Goal: Information Seeking & Learning: Learn about a topic

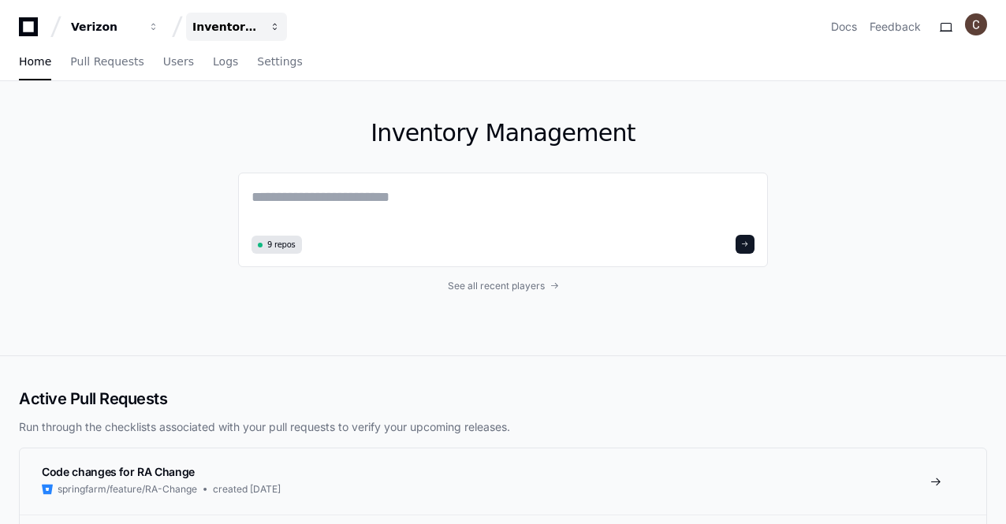
click at [277, 24] on span "button" at bounding box center [275, 26] width 11 height 11
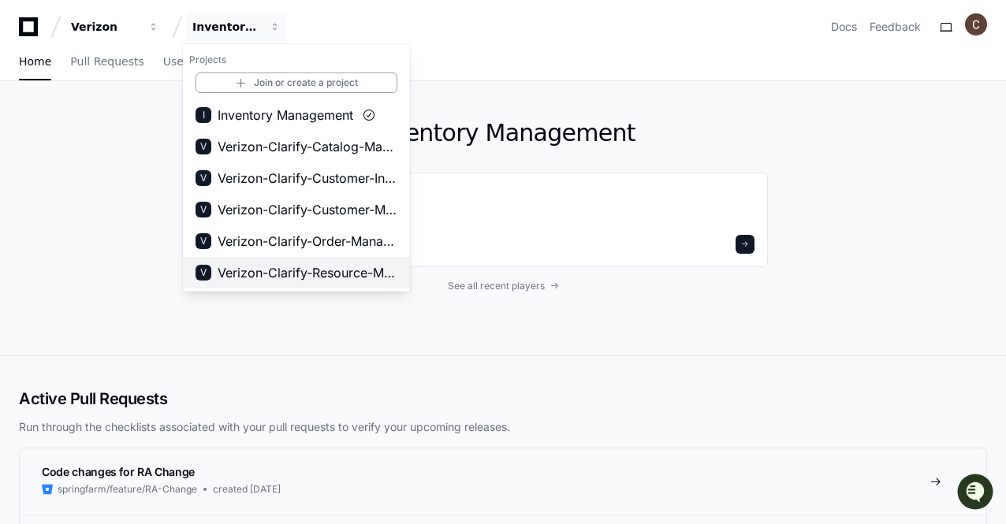
click at [344, 274] on span "Verizon-Clarify-Resource-Management" at bounding box center [308, 272] width 180 height 19
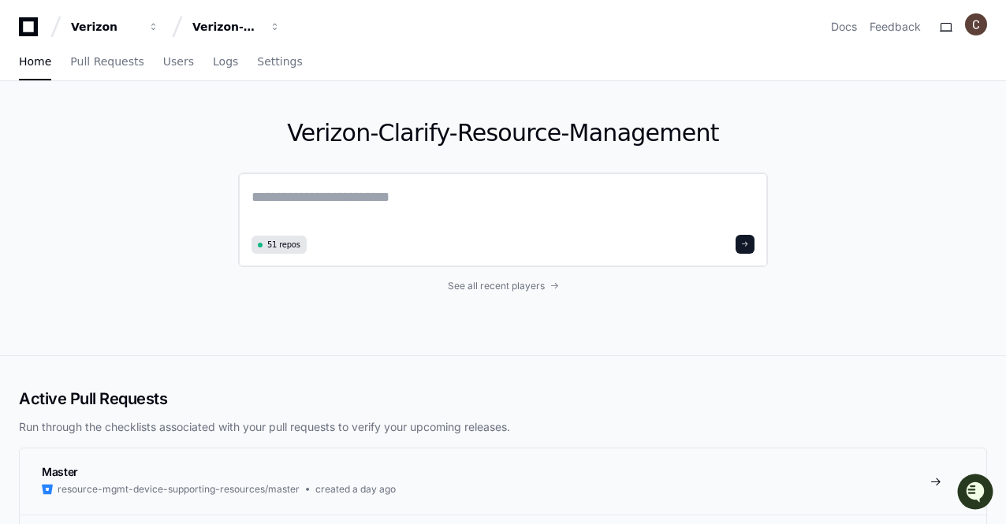
click at [359, 187] on textarea at bounding box center [502, 208] width 503 height 44
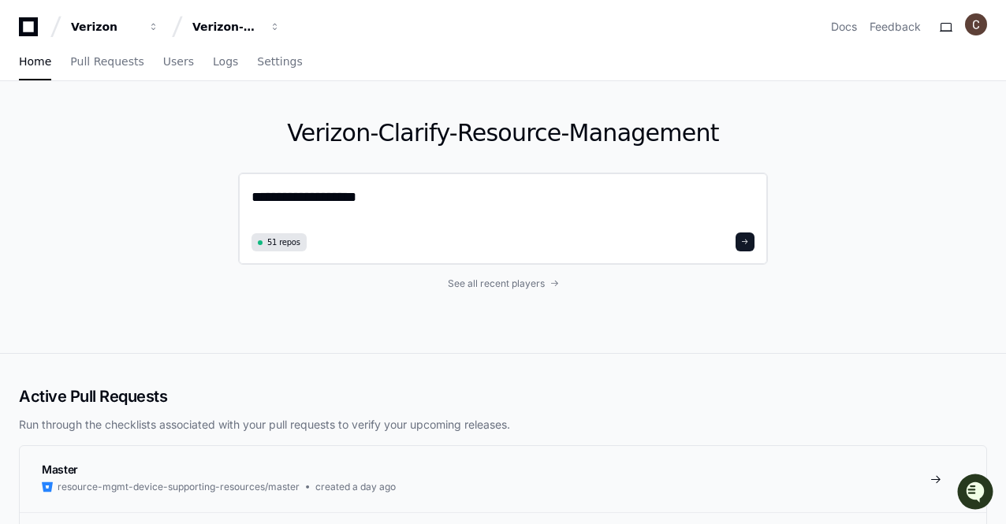
type textarea "**********"
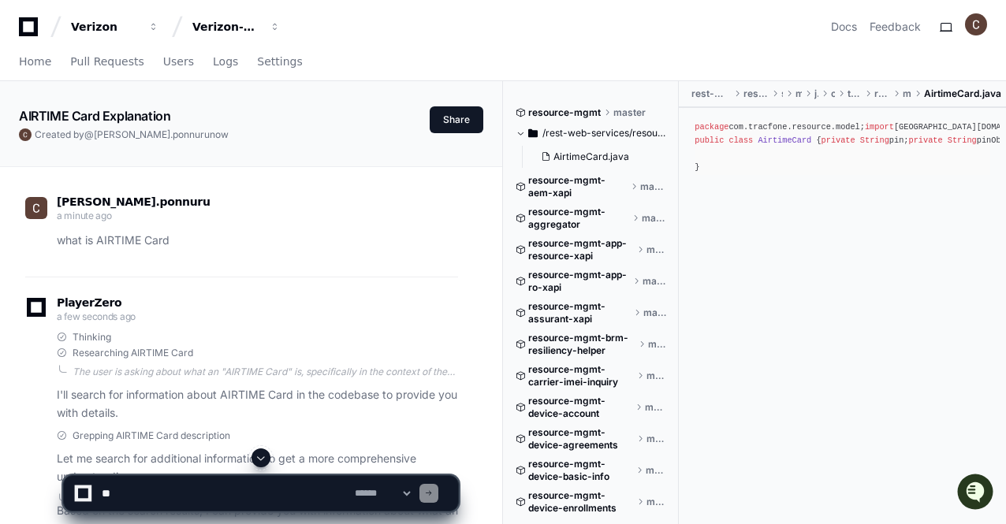
click at [27, 27] on icon at bounding box center [29, 26] width 32 height 19
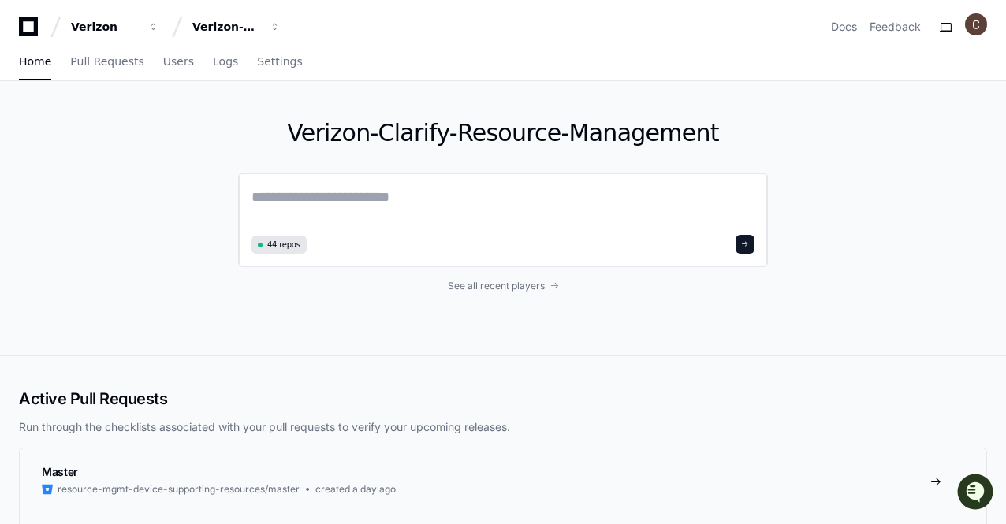
click at [458, 194] on textarea at bounding box center [502, 208] width 503 height 44
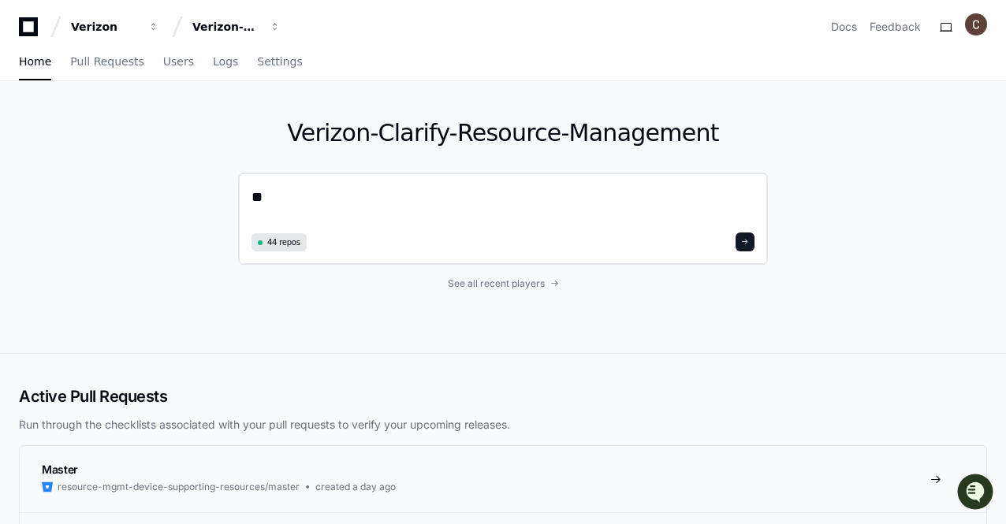
type textarea "*"
type textarea "**********"
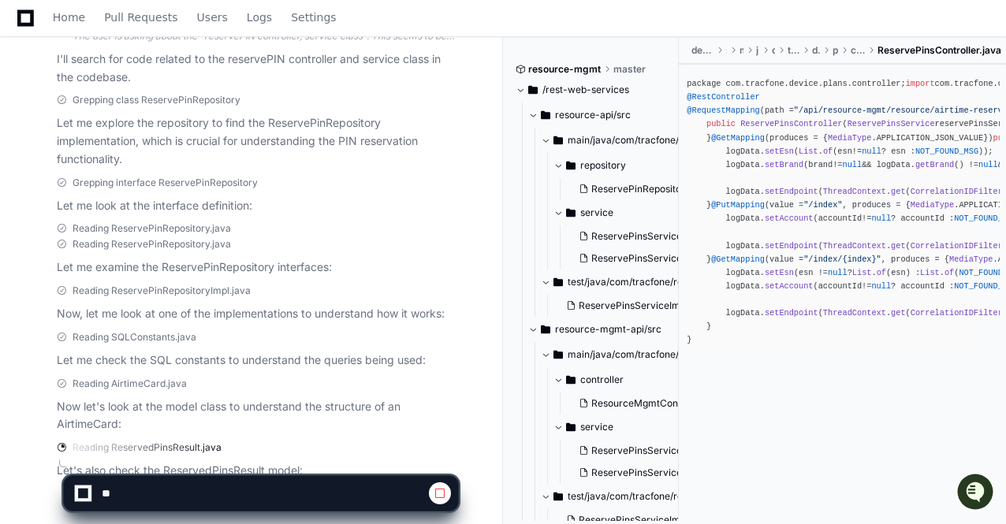
scroll to position [415, 0]
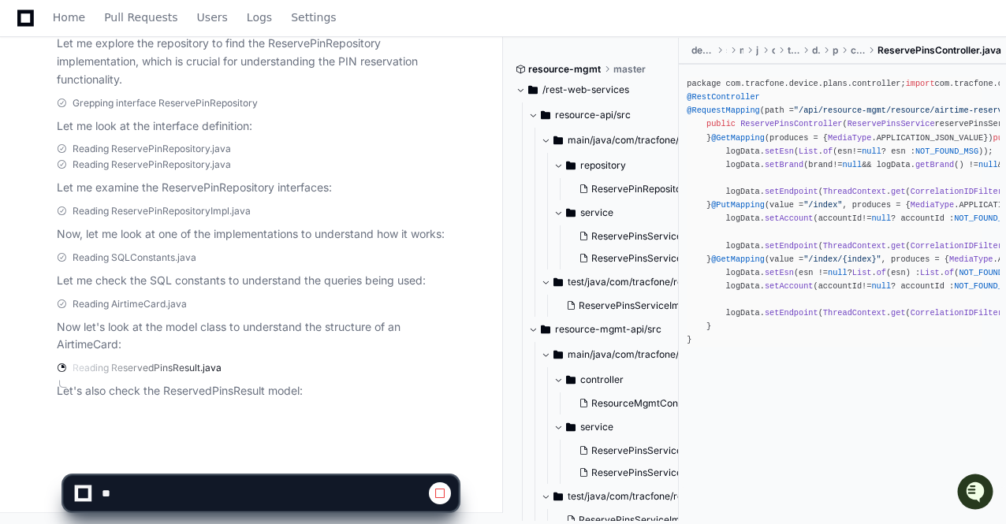
click at [807, 348] on div "package com. tracfone . device . plans . controller ; import com. tracfone . ca…" at bounding box center [834, 212] width 296 height 270
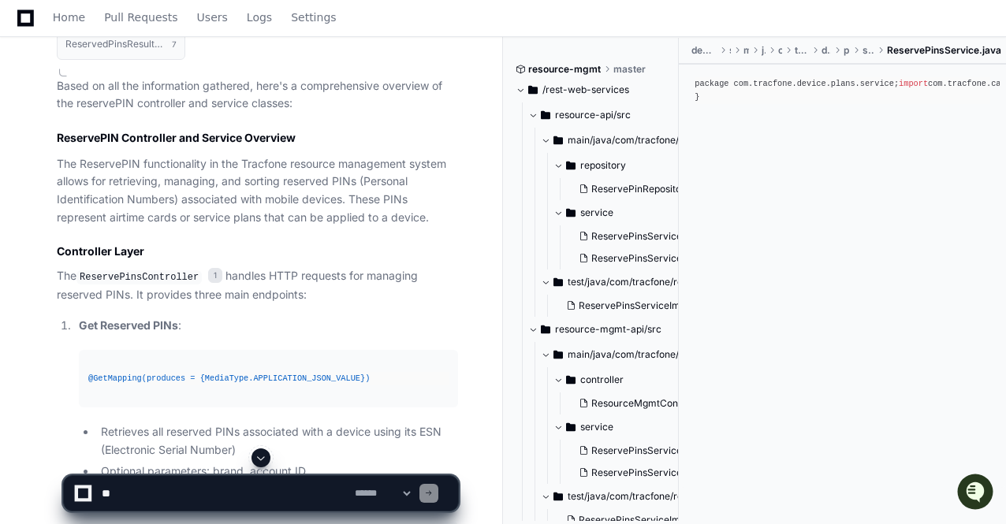
scroll to position [825, 0]
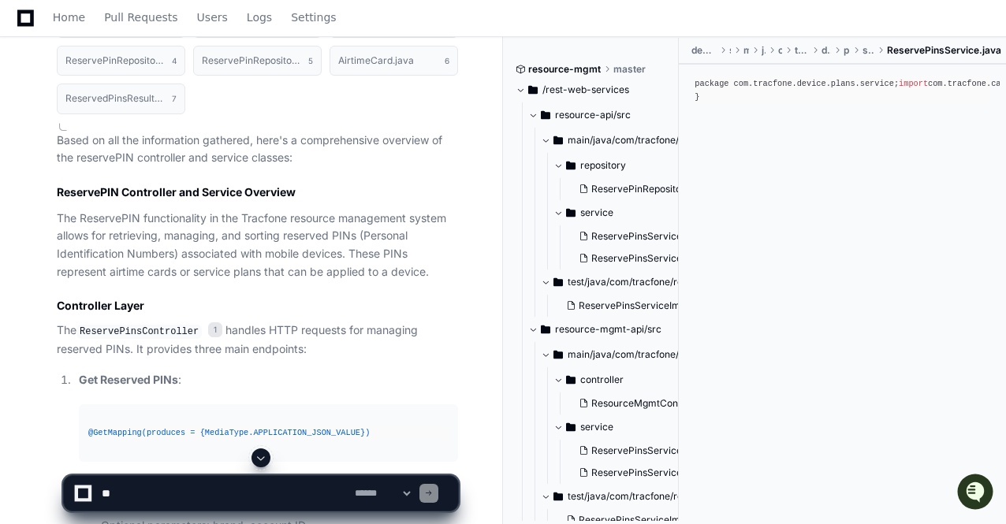
click at [806, 110] on pre "package com.tracfone.device.plans.service; import com.tracfone.canonical.model.…" at bounding box center [842, 90] width 314 height 39
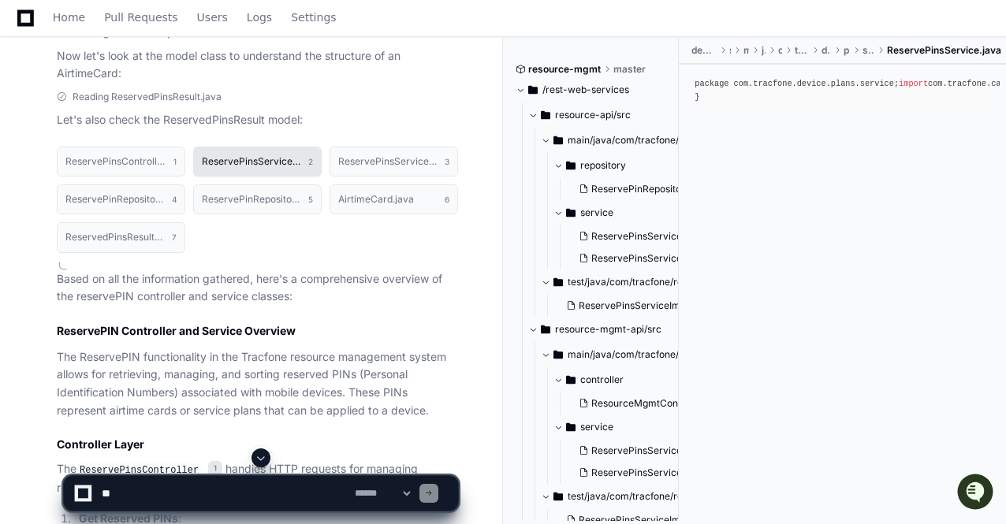
click at [265, 160] on h1 "ReservePinsService.java" at bounding box center [251, 161] width 99 height 9
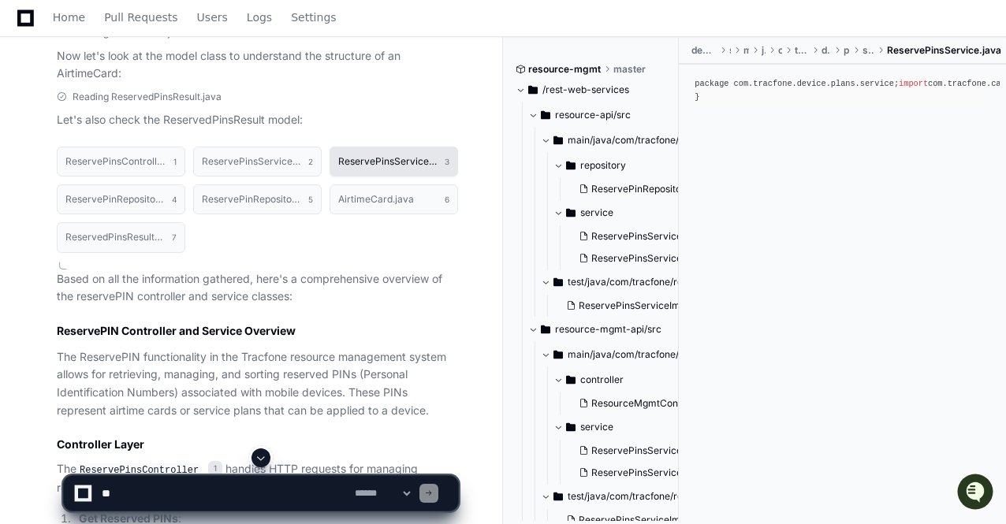
click at [397, 163] on h1 "ReservePinsServiceImpl.java" at bounding box center [387, 161] width 99 height 9
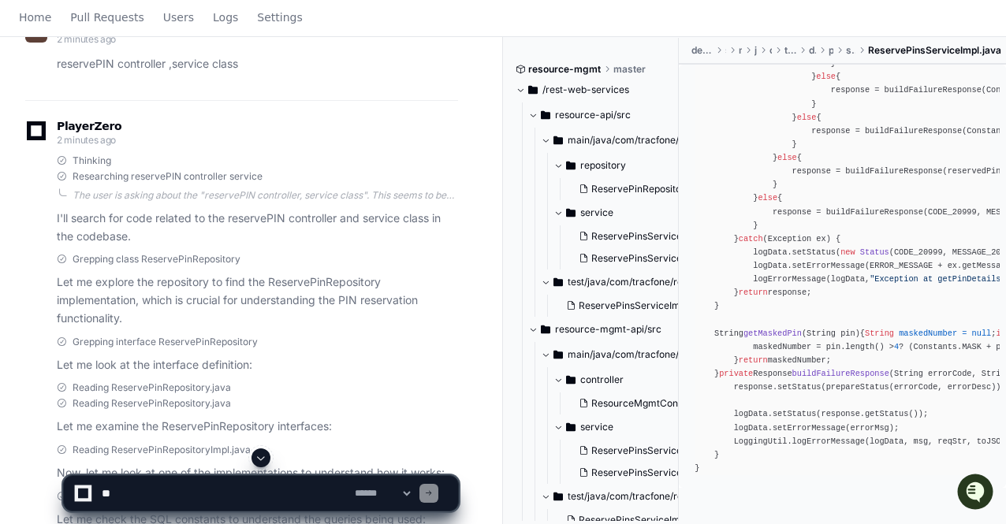
scroll to position [0, 0]
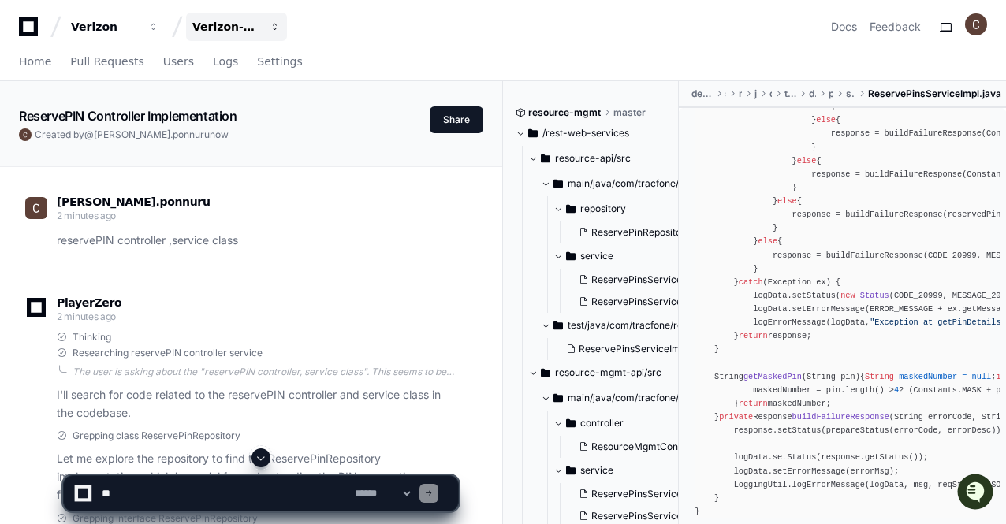
click at [263, 30] on button "Verizon-Clarify-Resource-Management" at bounding box center [236, 27] width 101 height 28
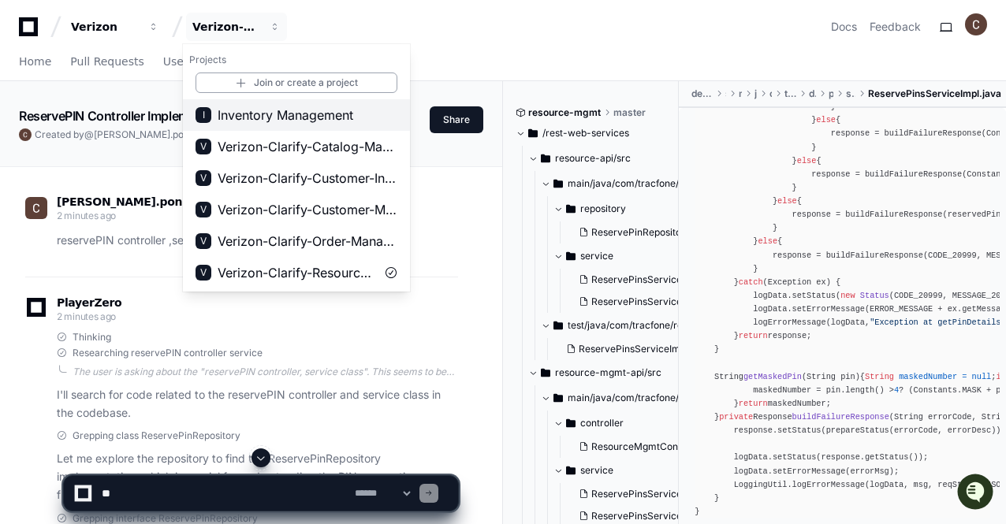
click at [303, 114] on span "Inventory Management" at bounding box center [286, 115] width 136 height 19
